Goal: Transaction & Acquisition: Subscribe to service/newsletter

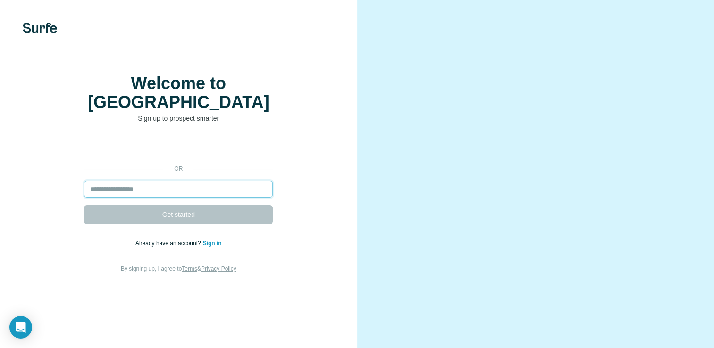
click at [149, 198] on input "email" at bounding box center [178, 189] width 189 height 17
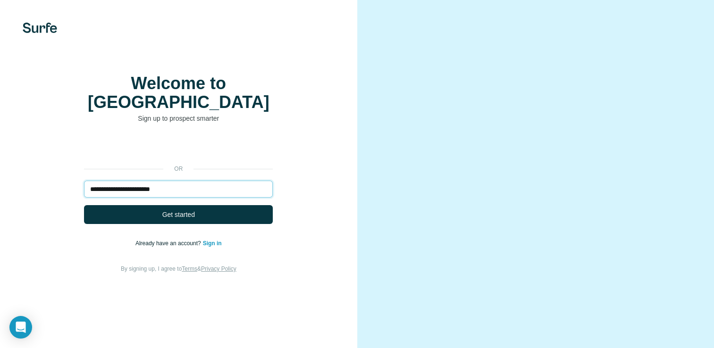
type input "**********"
click at [84, 205] on button "Get started" at bounding box center [178, 214] width 189 height 19
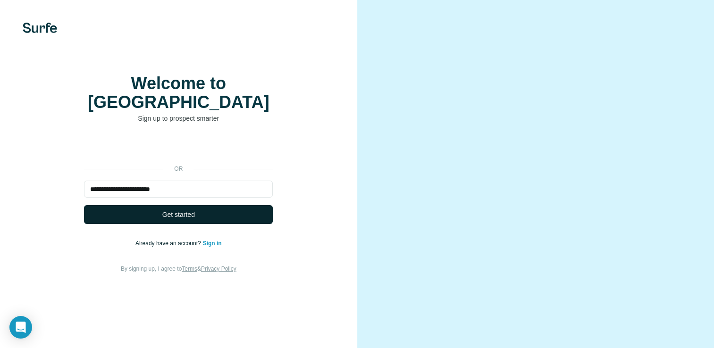
click at [166, 224] on button "Get started" at bounding box center [178, 214] width 189 height 19
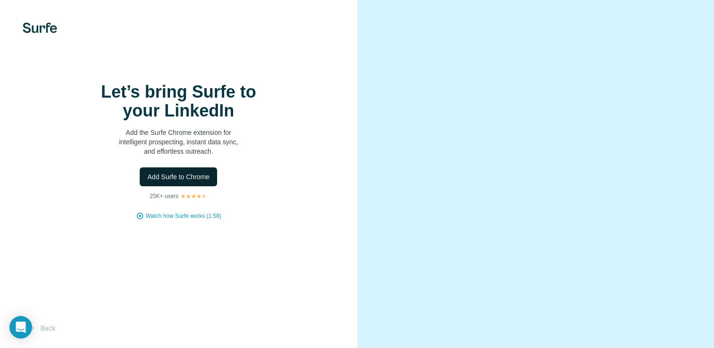
click at [184, 182] on span "Add Surfe to Chrome" at bounding box center [178, 176] width 62 height 9
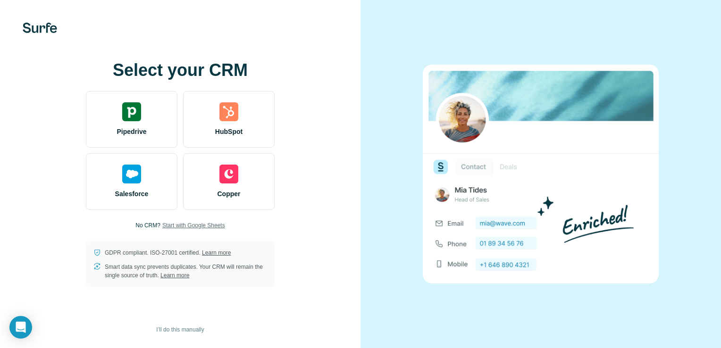
click at [186, 225] on span "Start with Google Sheets" at bounding box center [193, 225] width 63 height 8
